Goal: Task Accomplishment & Management: Complete application form

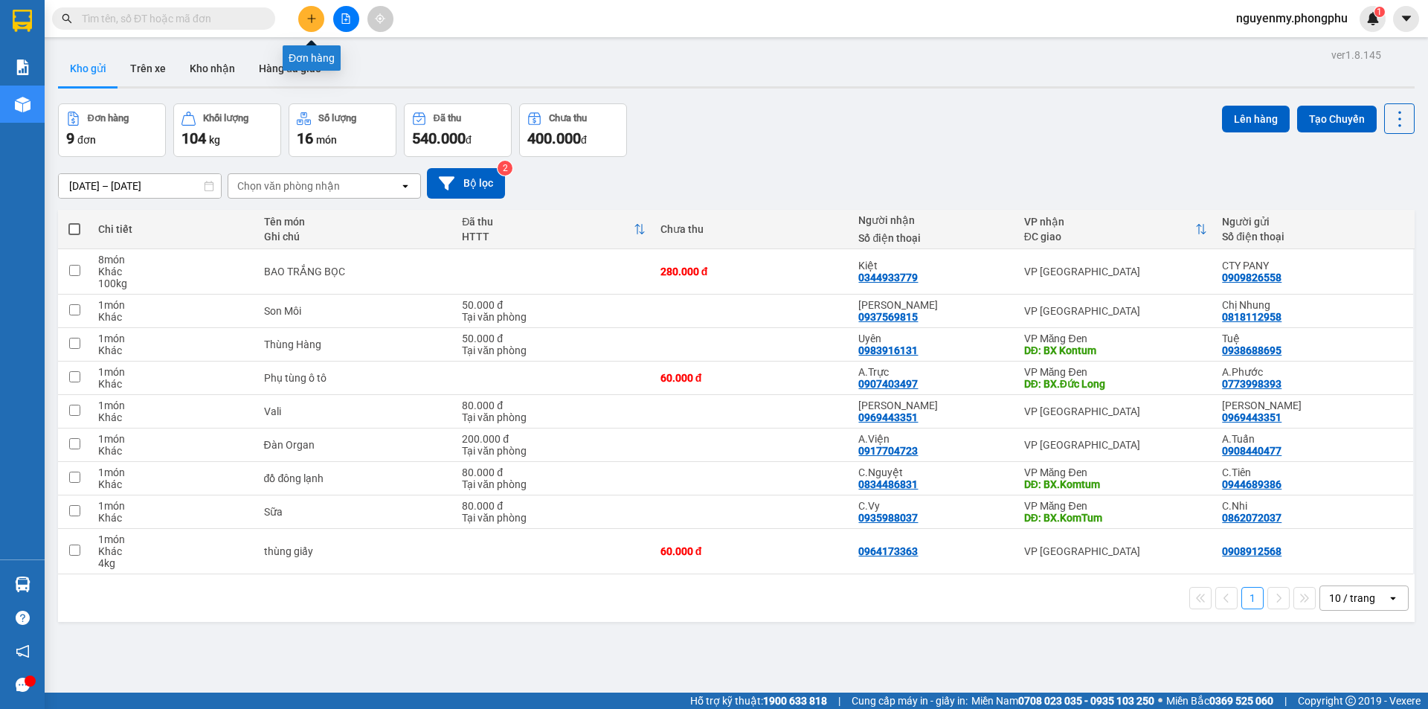
click at [315, 22] on icon "plus" at bounding box center [311, 18] width 10 height 10
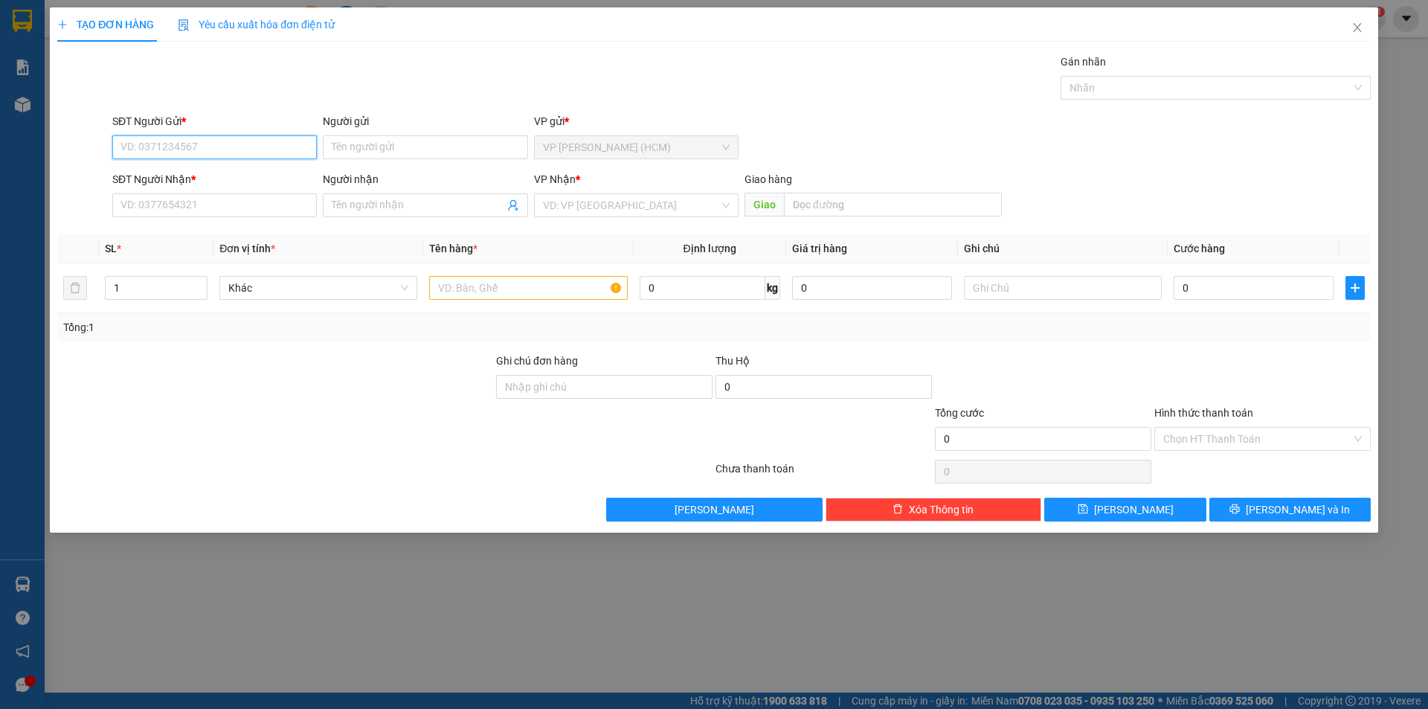
click at [247, 143] on input "SĐT Người Gửi *" at bounding box center [214, 147] width 205 height 24
click at [220, 181] on div "0909130937 - Phượng" at bounding box center [214, 177] width 187 height 16
type input "0909130937"
type input "Phượng"
type input "0976959994"
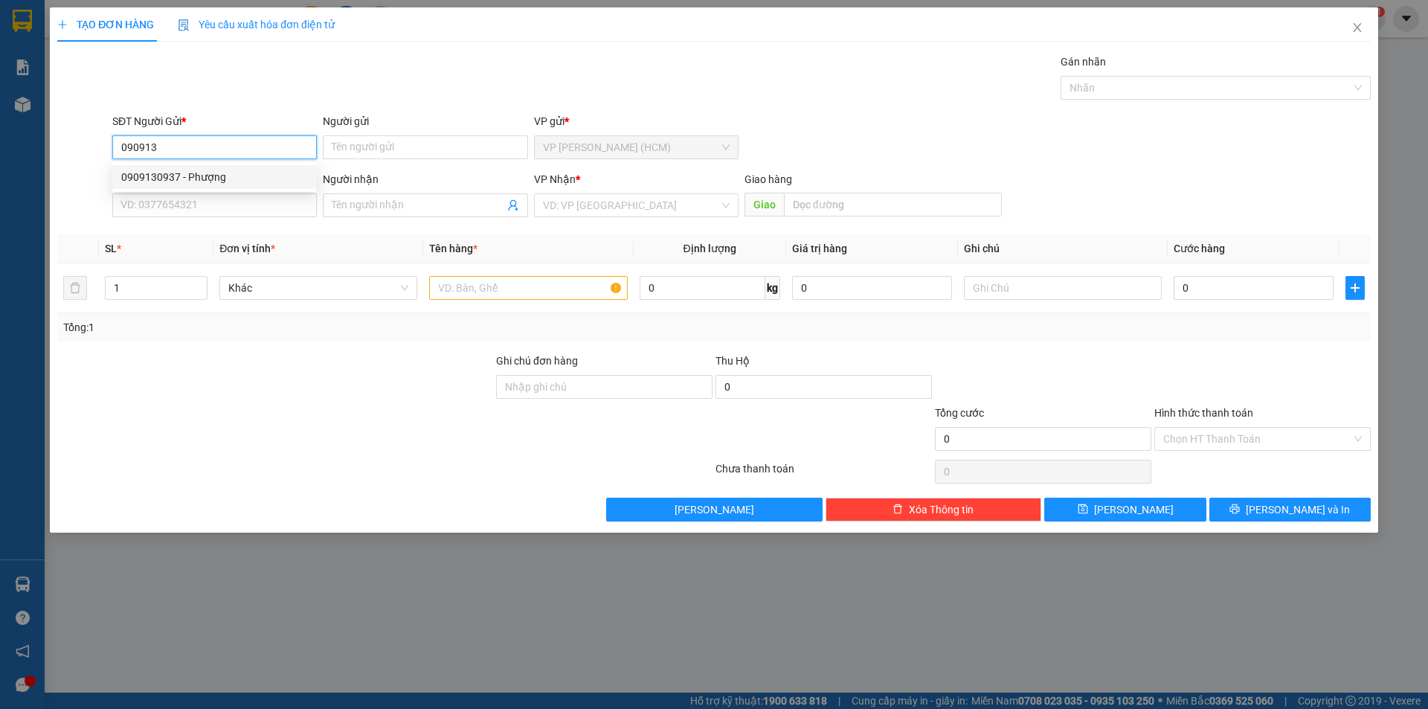
type input "Huyền"
type input "Kon Tum"
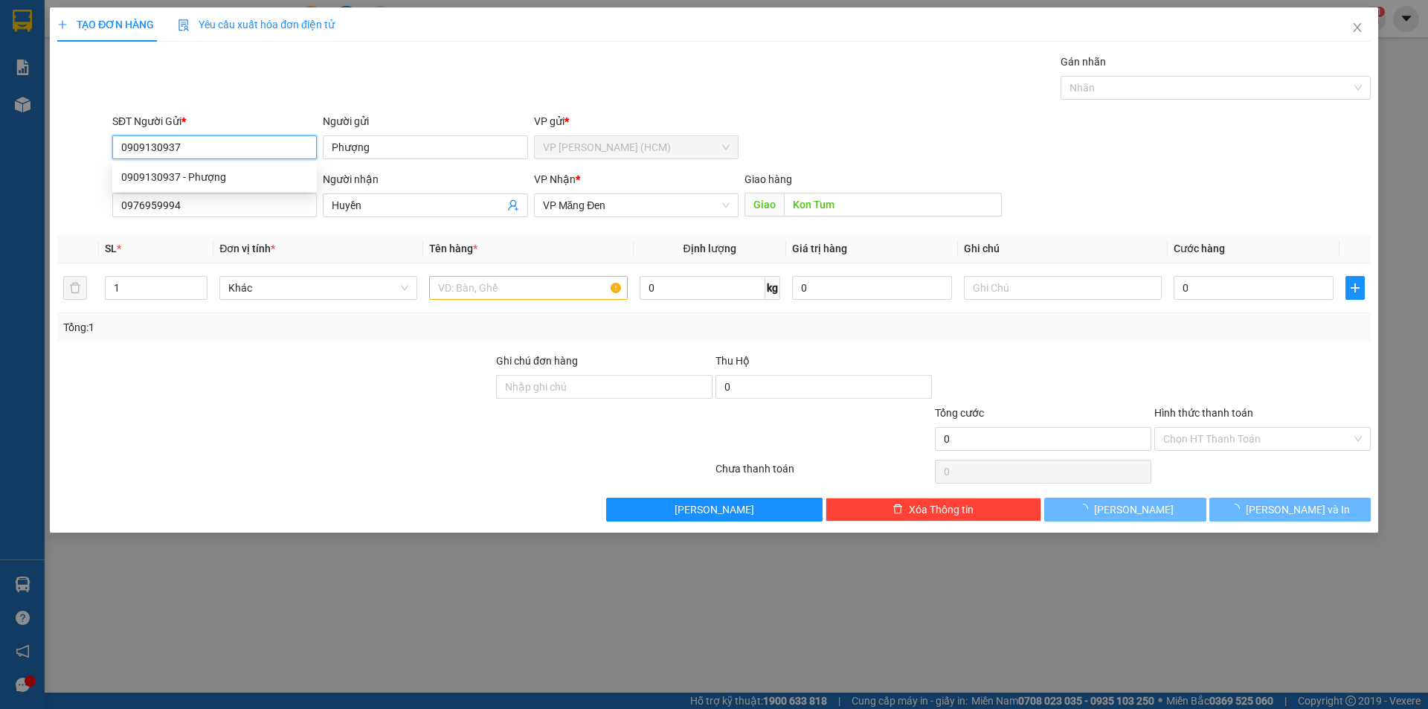
type input "50.000"
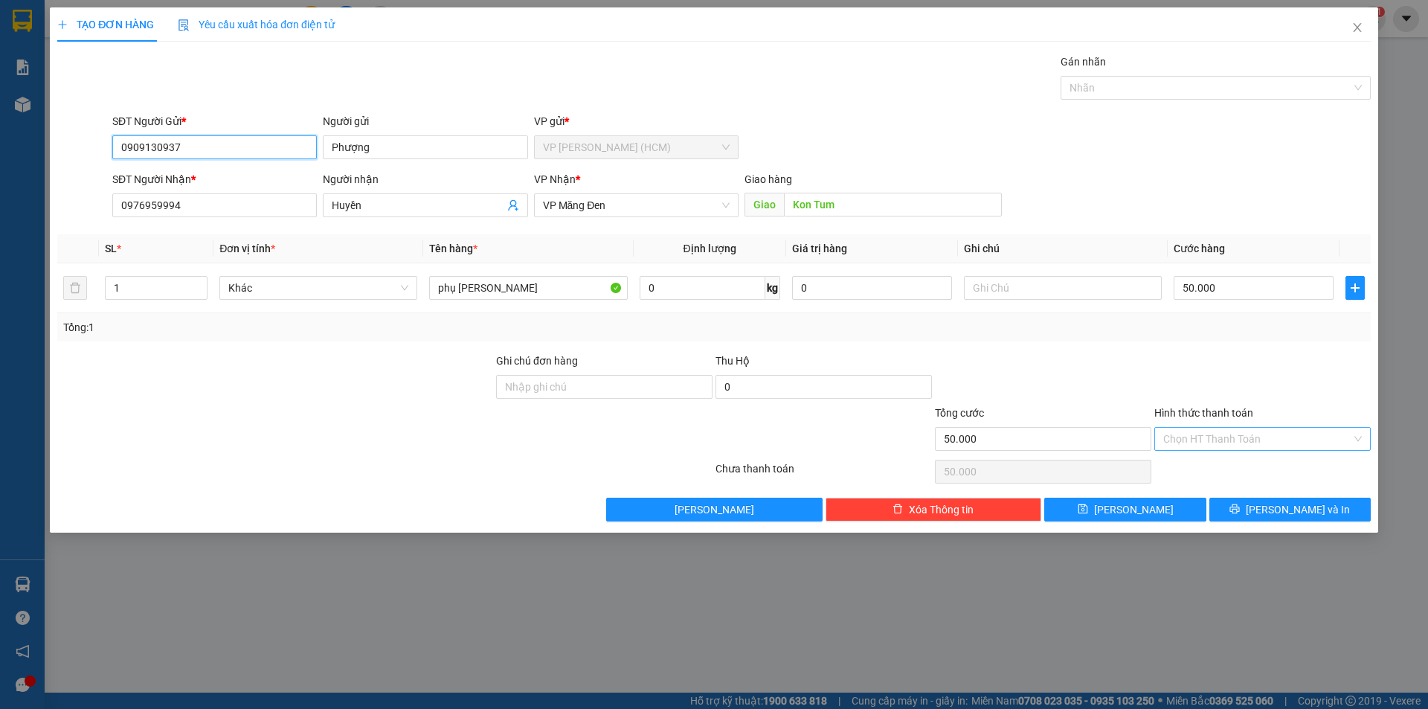
type input "0909130937"
click at [1184, 433] on input "Hình thức thanh toán" at bounding box center [1257, 439] width 188 height 22
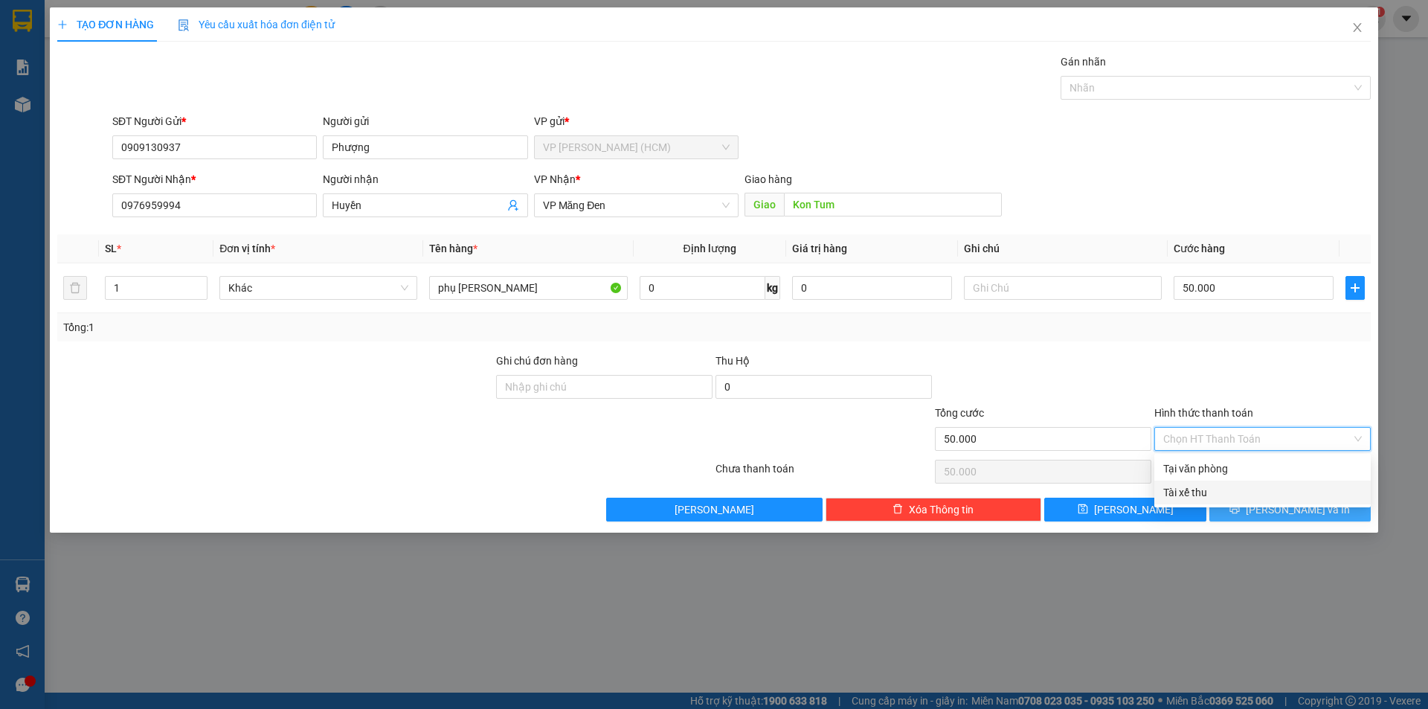
click at [1267, 516] on button "[PERSON_NAME] và In" at bounding box center [1290, 510] width 161 height 24
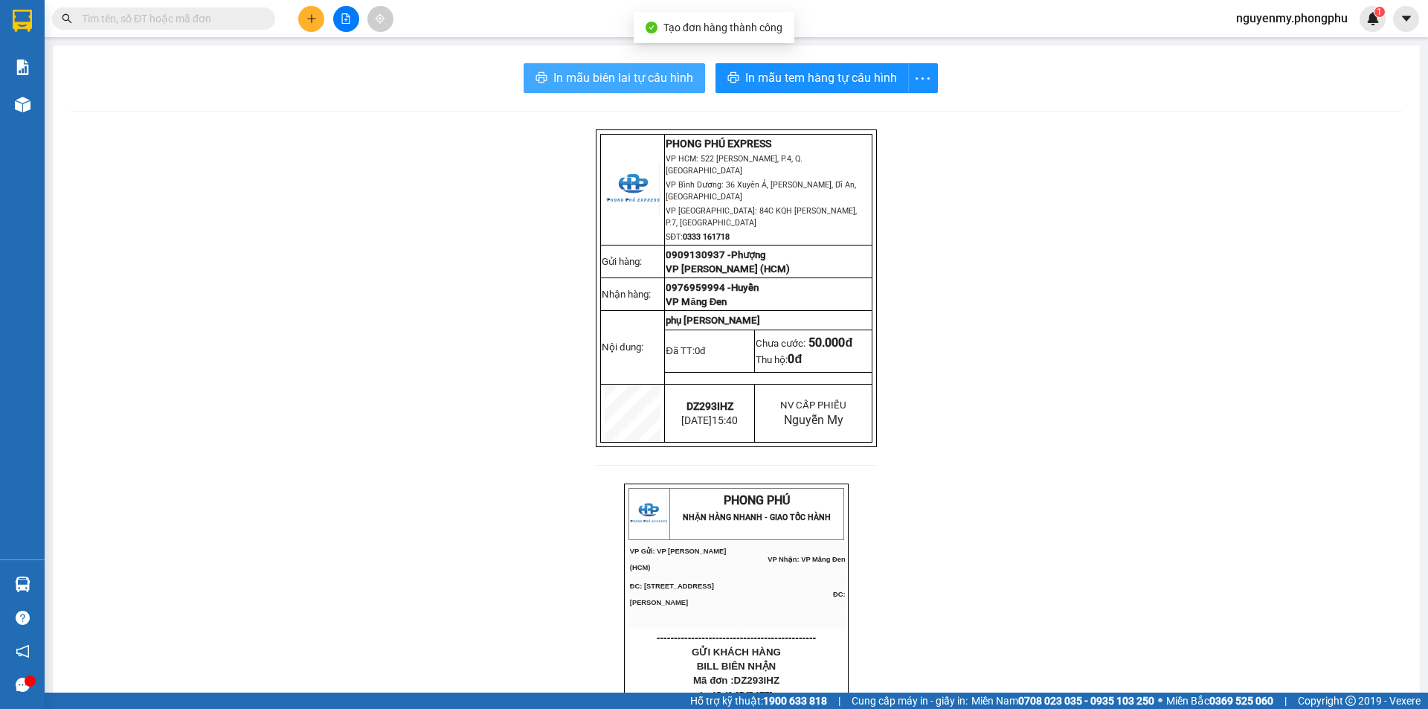
click at [658, 81] on span "In mẫu biên lai tự cấu hình" at bounding box center [623, 77] width 140 height 19
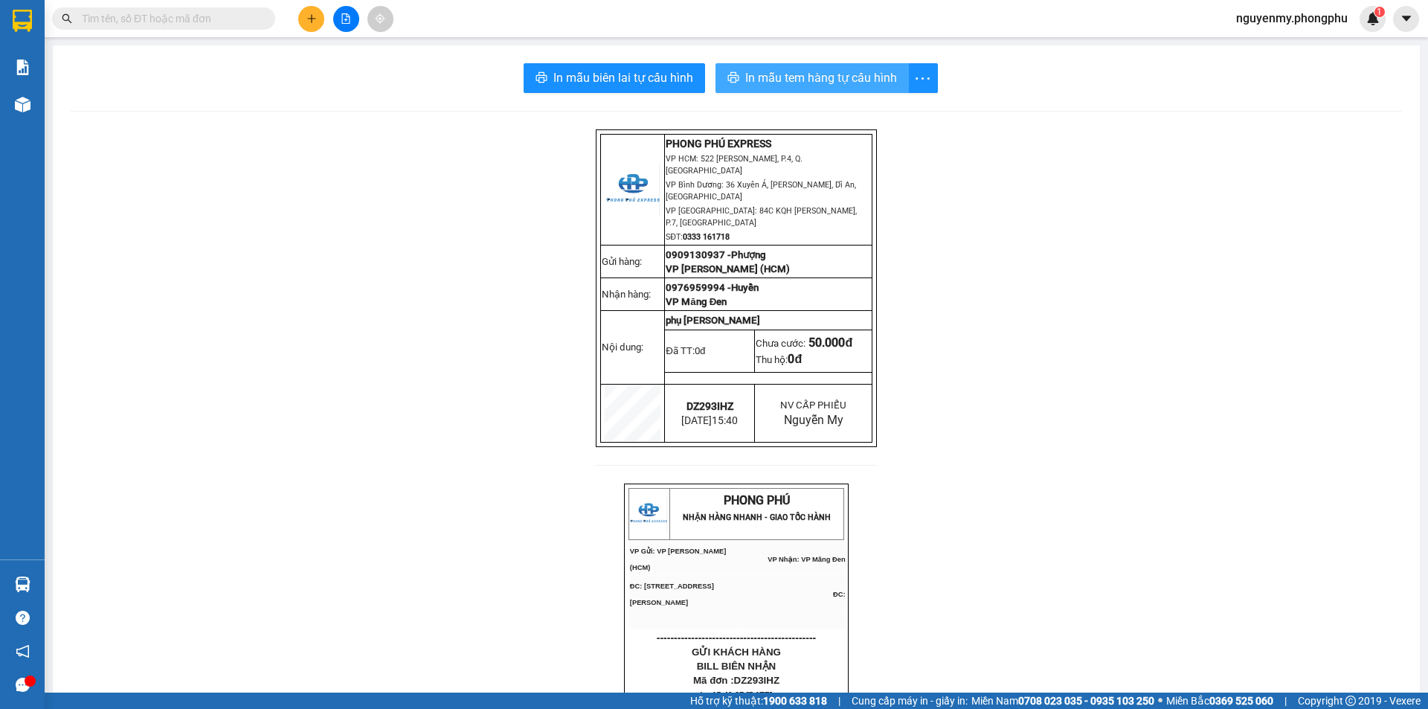
click at [818, 83] on span "In mẫu tem hàng tự cấu hình" at bounding box center [821, 77] width 152 height 19
